Goal: Complete application form

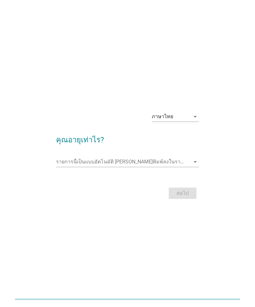
click at [185, 122] on div "ภาษาไทย" at bounding box center [170, 117] width 38 height 10
click at [217, 133] on div "ภาษาไทย arrow_drop_down คุณอายุเท่าไร? รายการนี้เป็นแบบอัตโนมัติ [PERSON_NAME]พ…" at bounding box center [127, 153] width 229 height 104
click at [168, 167] on input "รายการนี้เป็นแบบอัตโนมัติ คุณสามารถพิมพ์ลงในรายการนี้" at bounding box center [123, 162] width 134 height 10
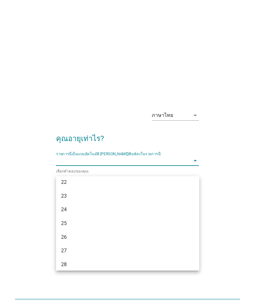
scroll to position [59, 0]
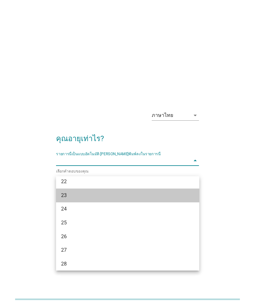
click at [165, 193] on div "23" at bounding box center [122, 196] width 122 height 8
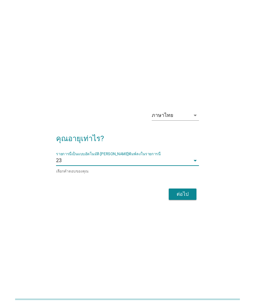
click at [186, 198] on div "ต่อไป" at bounding box center [182, 194] width 18 height 8
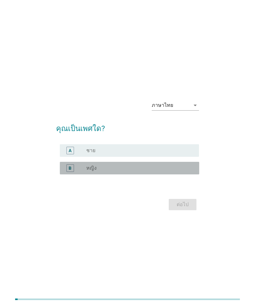
click at [167, 171] on div "radio_button_unchecked หญิง" at bounding box center [137, 168] width 102 height 6
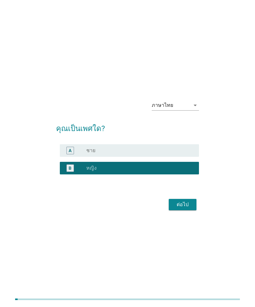
click at [183, 208] on div "ต่อไป" at bounding box center [182, 205] width 18 height 8
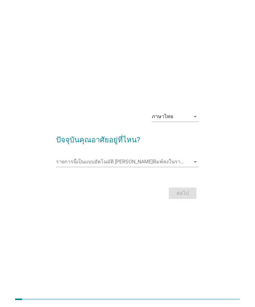
click at [185, 173] on div "รายการนี้เป็นแบบอัตโนมัติ [PERSON_NAME]พิมพ์ลงในรายการนี้ arrow_drop_down" at bounding box center [127, 165] width 143 height 16
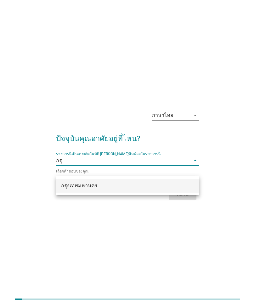
type input "กรุง"
click at [125, 186] on div "กรุงเทพมหานคร" at bounding box center [122, 186] width 122 height 8
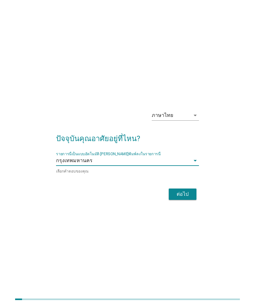
click at [190, 198] on div "ต่อไป" at bounding box center [182, 194] width 18 height 8
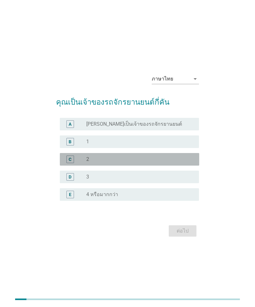
click at [170, 165] on div "C radio_button_unchecked 2" at bounding box center [129, 159] width 139 height 13
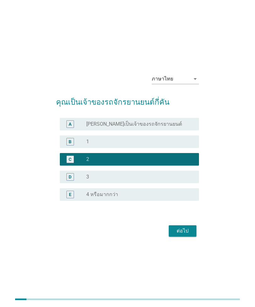
click at [183, 235] on div "ต่อไป" at bounding box center [182, 231] width 18 height 8
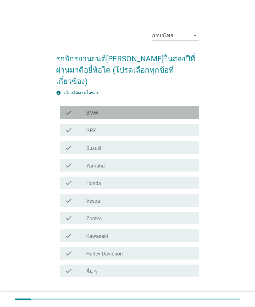
click at [181, 109] on div "check_box_outline_blank BMW" at bounding box center [139, 113] width 107 height 8
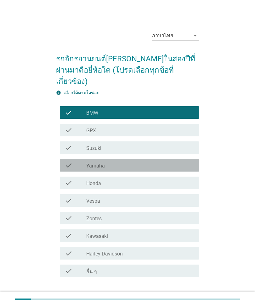
click at [180, 162] on div "check_box_outline_blank Yamaha" at bounding box center [139, 166] width 107 height 8
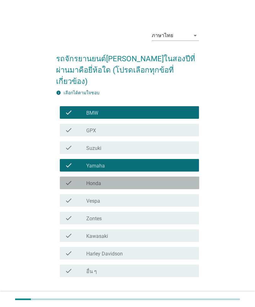
click at [179, 179] on div "check_box_outline_blank Honda" at bounding box center [139, 183] width 107 height 8
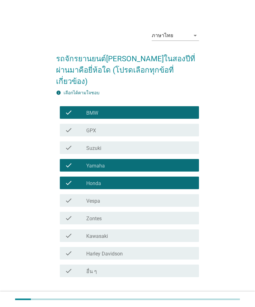
click at [188, 294] on button "ต่อไป" at bounding box center [182, 299] width 28 height 11
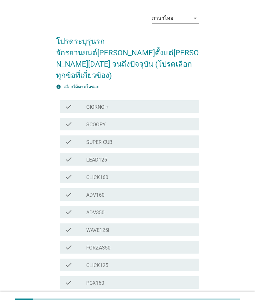
scroll to position [18, 0]
click at [174, 208] on div "check_box_outline_blank ADV350" at bounding box center [139, 212] width 107 height 8
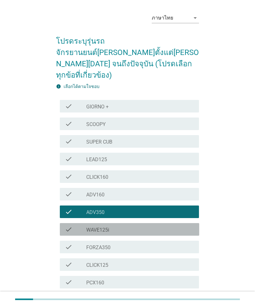
click at [176, 226] on div "check_box_outline_blank WAVE125i" at bounding box center [139, 230] width 107 height 8
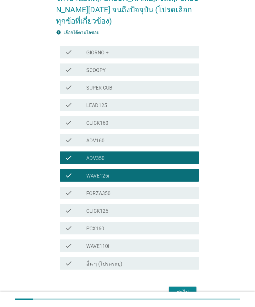
scroll to position [74, 0]
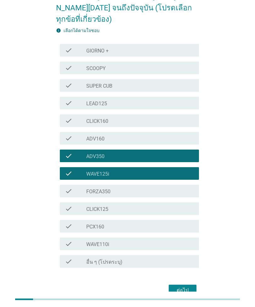
click at [181, 152] on div "check_box_outline_blank ADV350" at bounding box center [139, 156] width 107 height 8
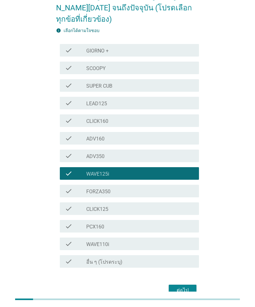
click at [186, 287] on div "ต่อไป" at bounding box center [182, 291] width 18 height 8
